Goal: Register for event/course

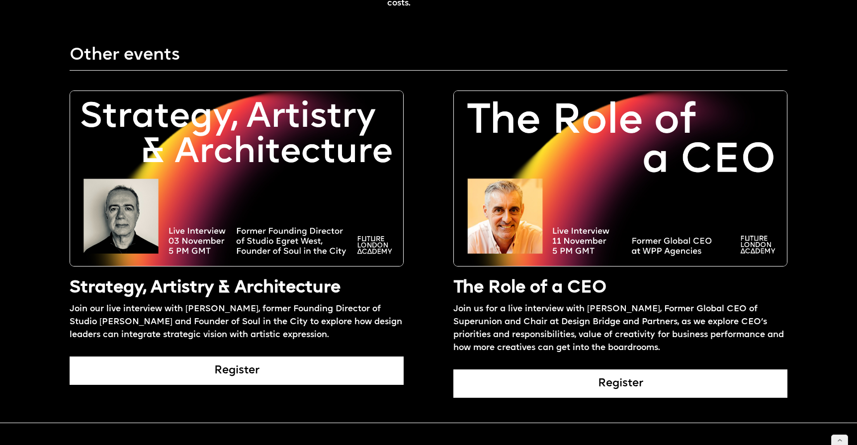
scroll to position [1824, 0]
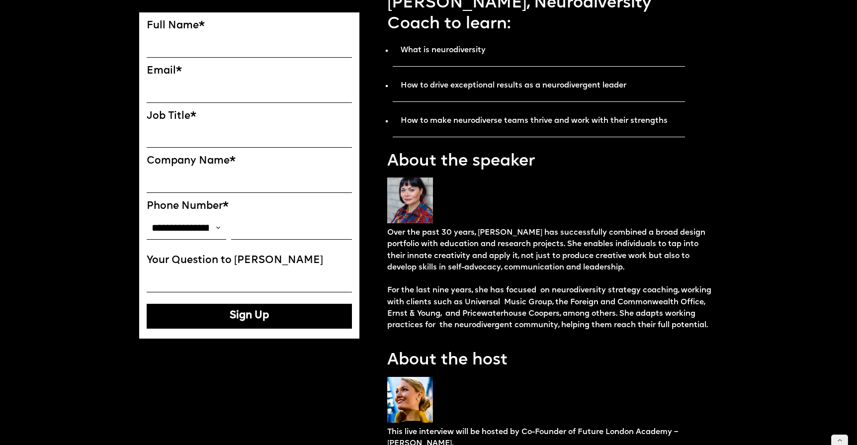
scroll to position [221, 0]
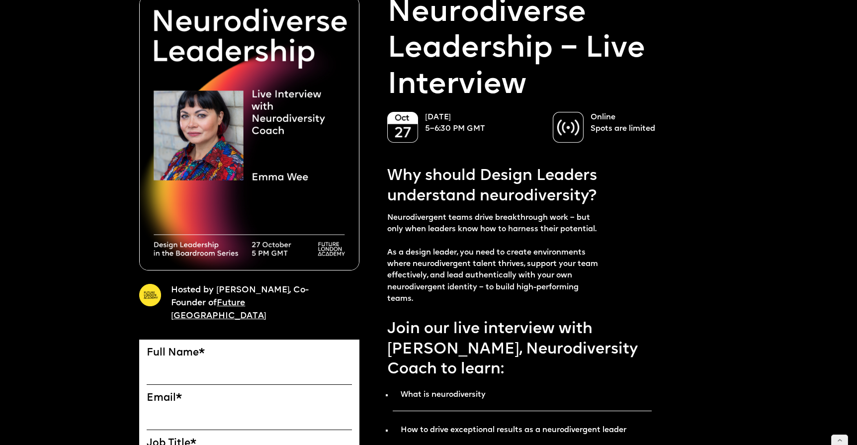
scroll to position [127, 0]
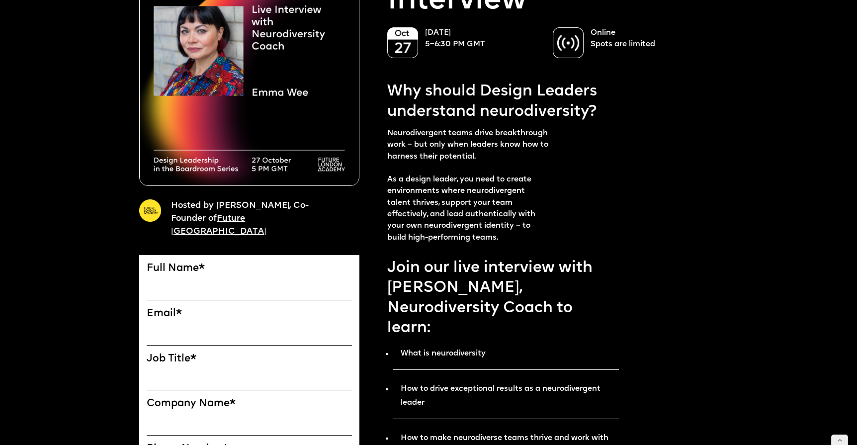
scroll to position [103, 0]
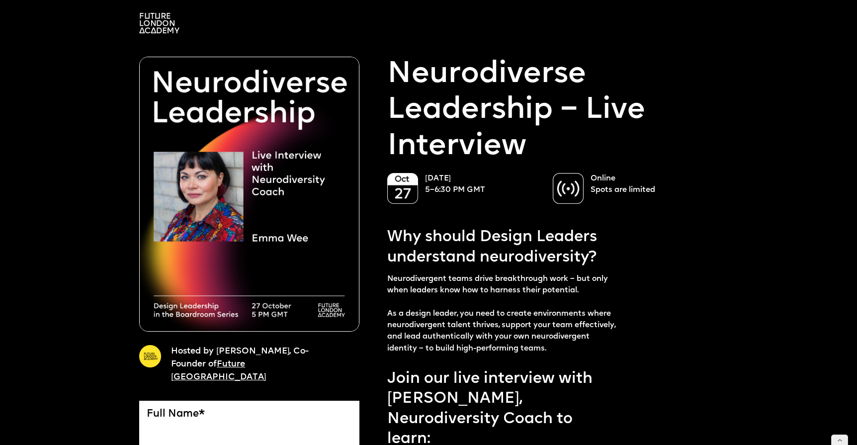
scroll to position [18, 0]
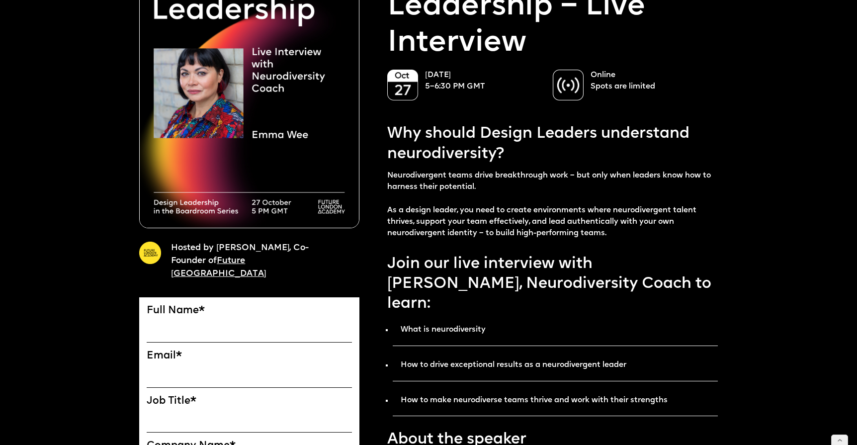
scroll to position [115, 0]
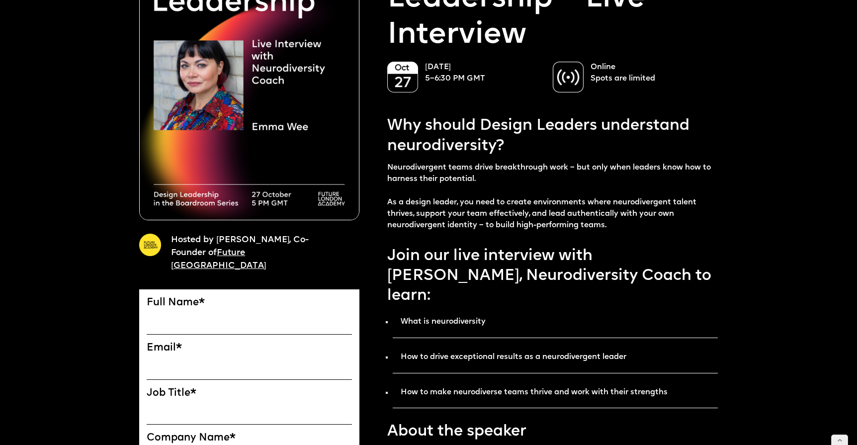
click at [519, 81] on p "27 October 5–6:30 PM GMT" at bounding box center [483, 73] width 117 height 23
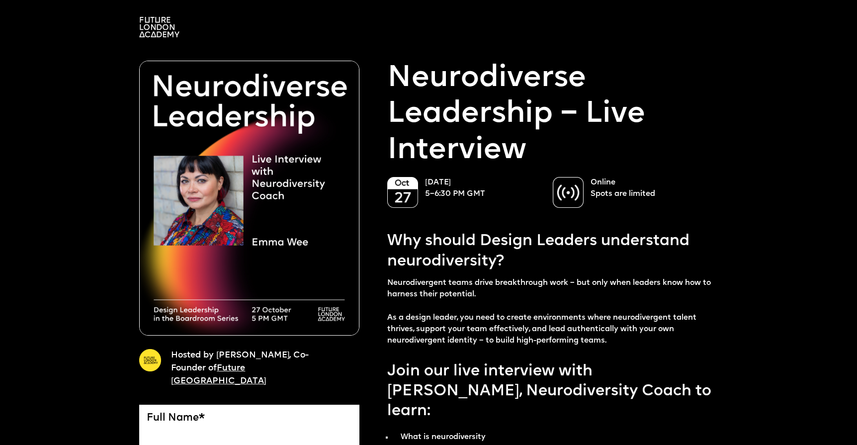
scroll to position [180, 0]
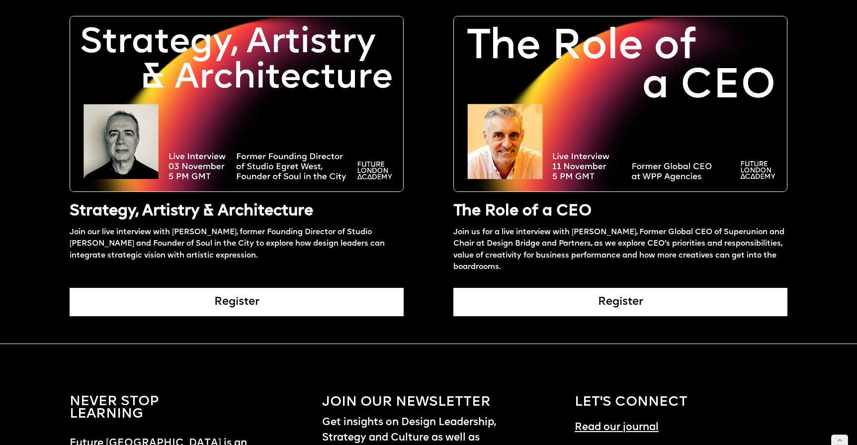
scroll to position [1363, 0]
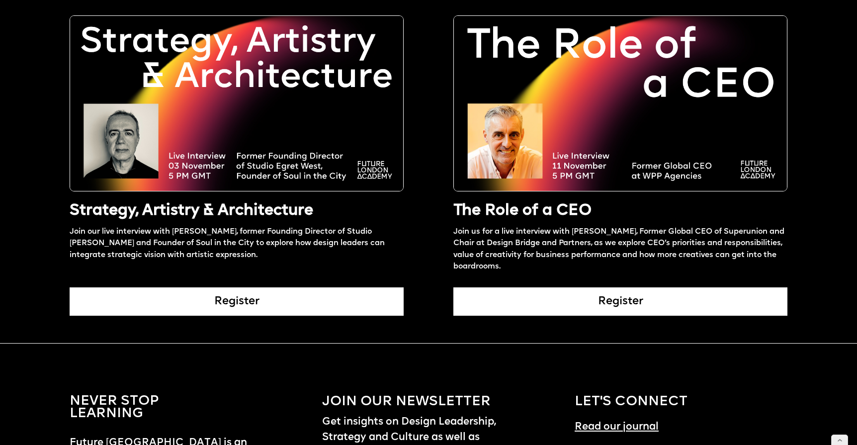
click at [243, 296] on div "Register" at bounding box center [237, 301] width 334 height 28
click at [528, 301] on div "Register" at bounding box center [620, 301] width 334 height 28
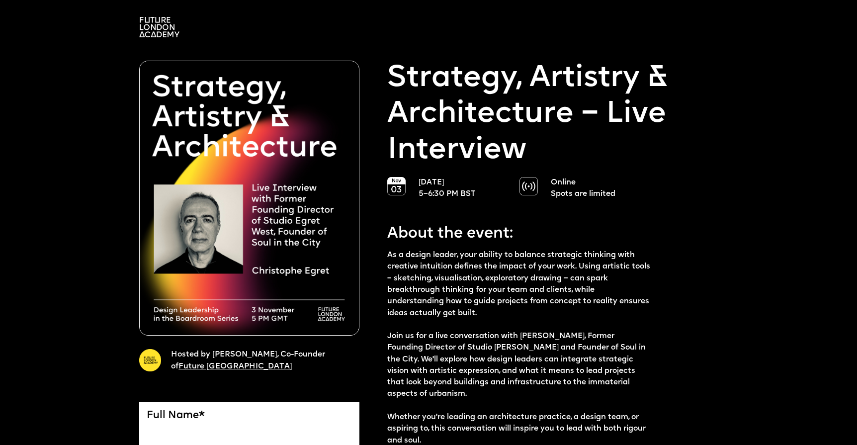
scroll to position [656, 0]
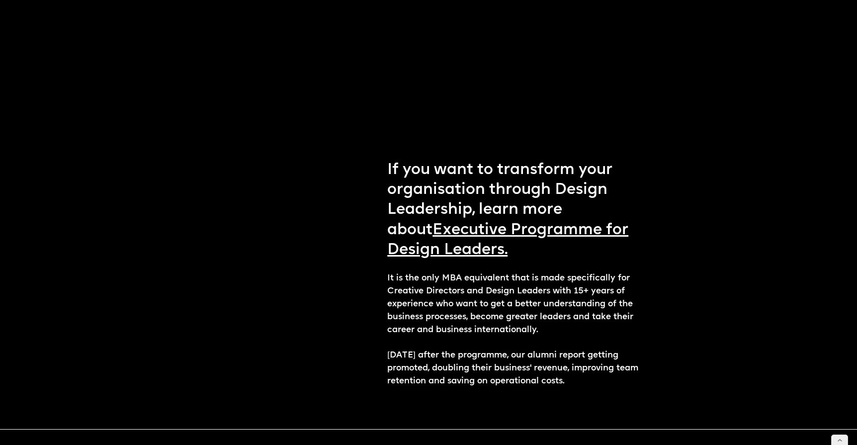
scroll to position [1112, 0]
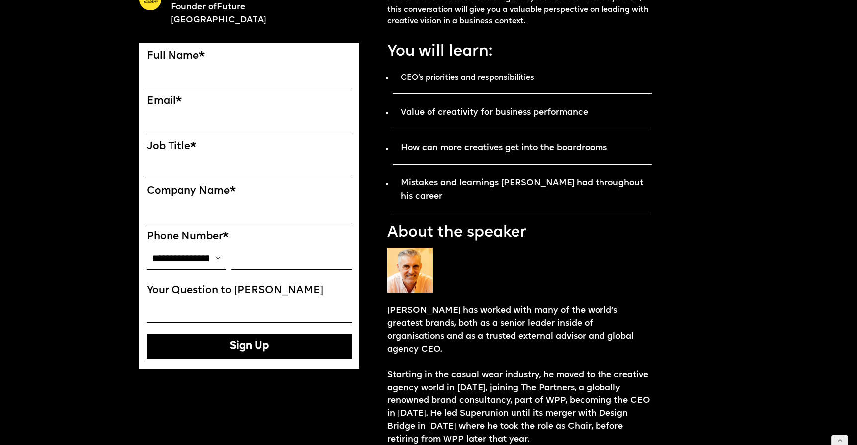
scroll to position [361, 0]
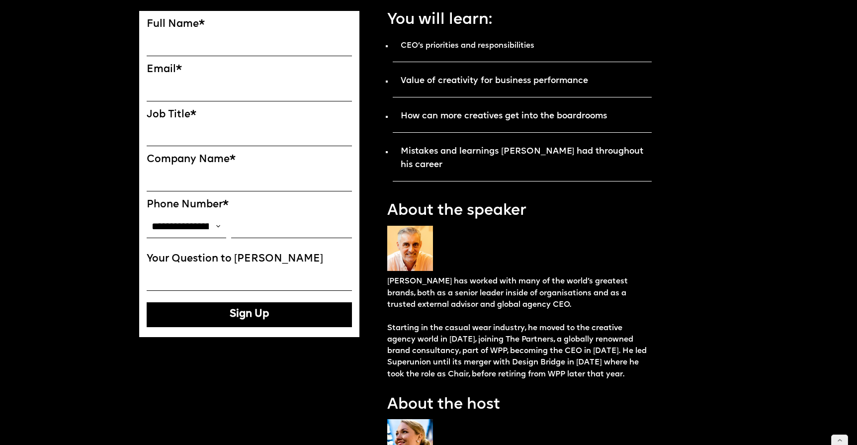
scroll to position [149, 0]
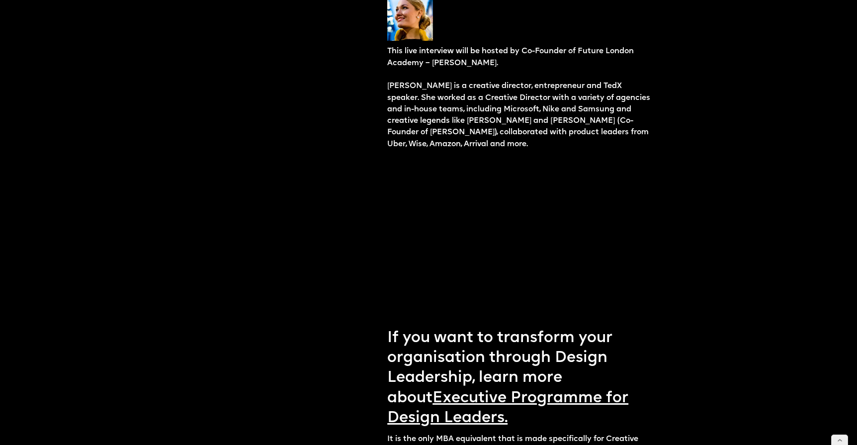
scroll to position [786, 0]
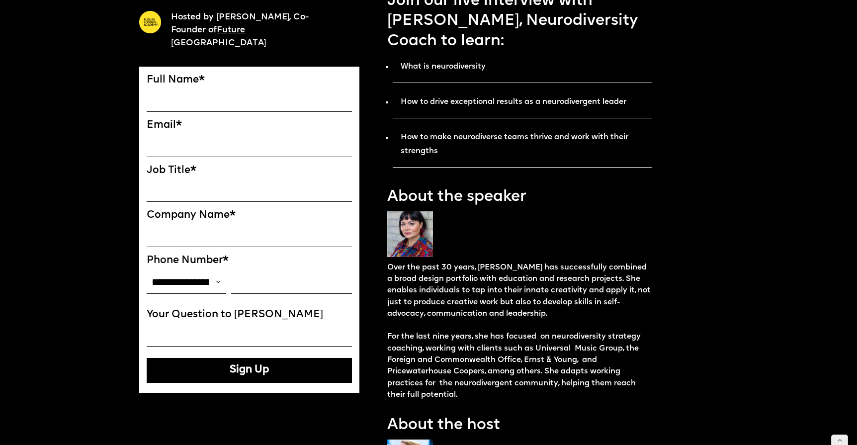
scroll to position [340, 0]
